Goal: Transaction & Acquisition: Subscribe to service/newsletter

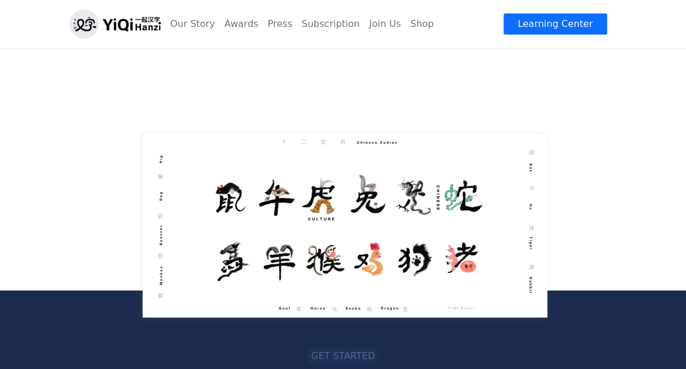
scroll to position [1989, 0]
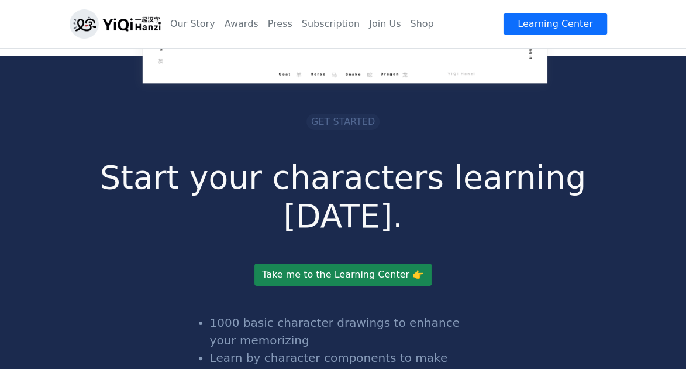
click at [322, 116] on span "Get started" at bounding box center [343, 121] width 64 height 11
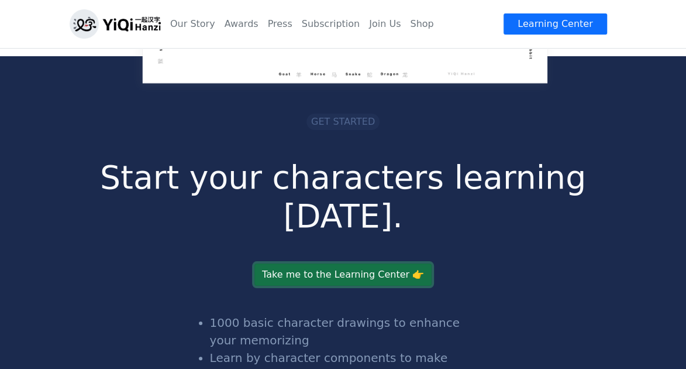
click at [338, 263] on link "Take me to the Learning Center 👉" at bounding box center [343, 274] width 177 height 22
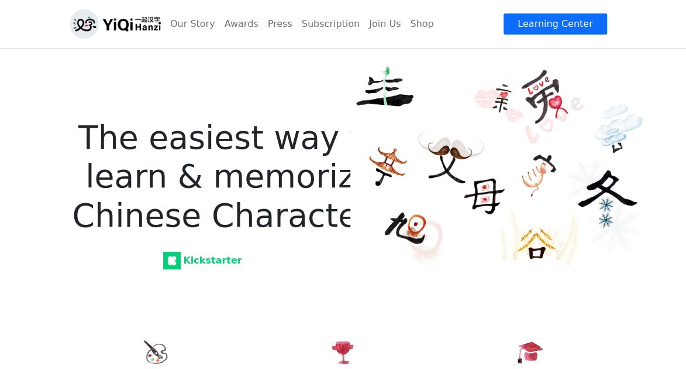
click at [206, 257] on strong "Kickstarter" at bounding box center [204, 260] width 76 height 11
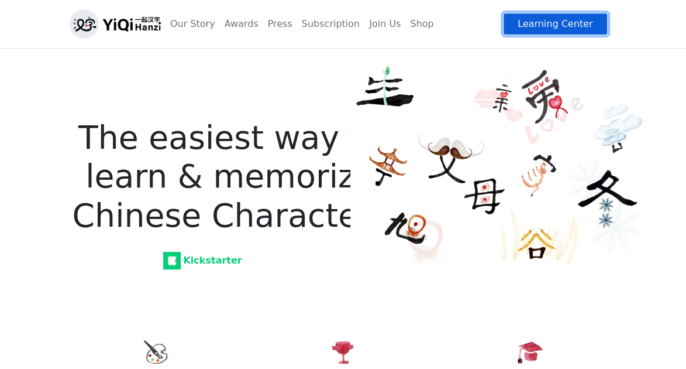
click at [539, 35] on link "Learning Center" at bounding box center [555, 24] width 104 height 22
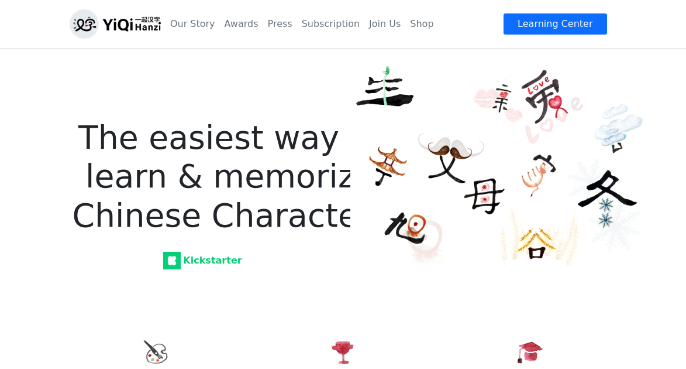
scroll to position [234, 0]
click at [138, 20] on img at bounding box center [115, 23] width 91 height 29
click at [94, 25] on img at bounding box center [115, 23] width 91 height 29
click at [307, 24] on link "Subscription" at bounding box center [330, 23] width 67 height 23
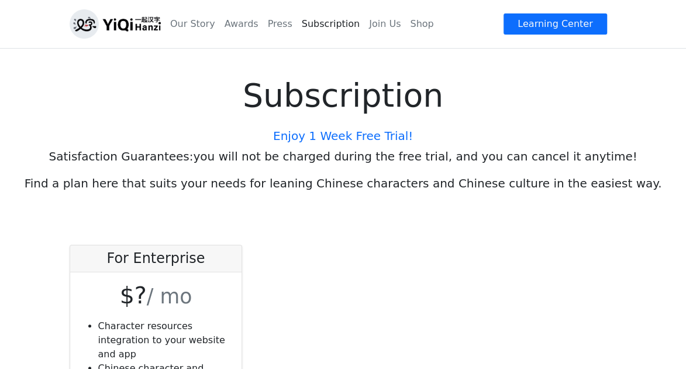
click at [466, 132] on h5 "Enjoy 1 Week Free Trial!" at bounding box center [343, 136] width 668 height 14
click at [334, 161] on p "Satisfaction Guarantees: you will not be charged during the free trial, and you…" at bounding box center [343, 156] width 668 height 18
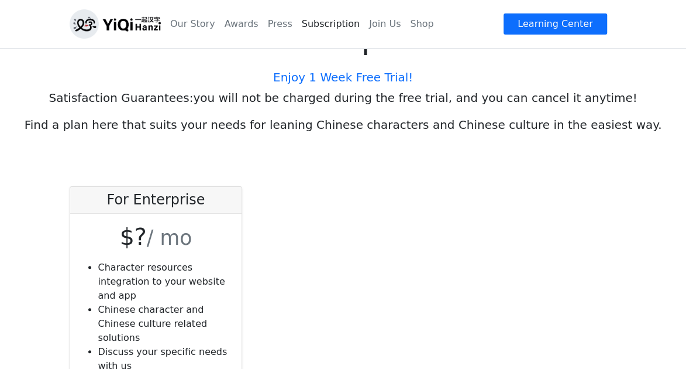
scroll to position [176, 0]
